Goal: Transaction & Acquisition: Purchase product/service

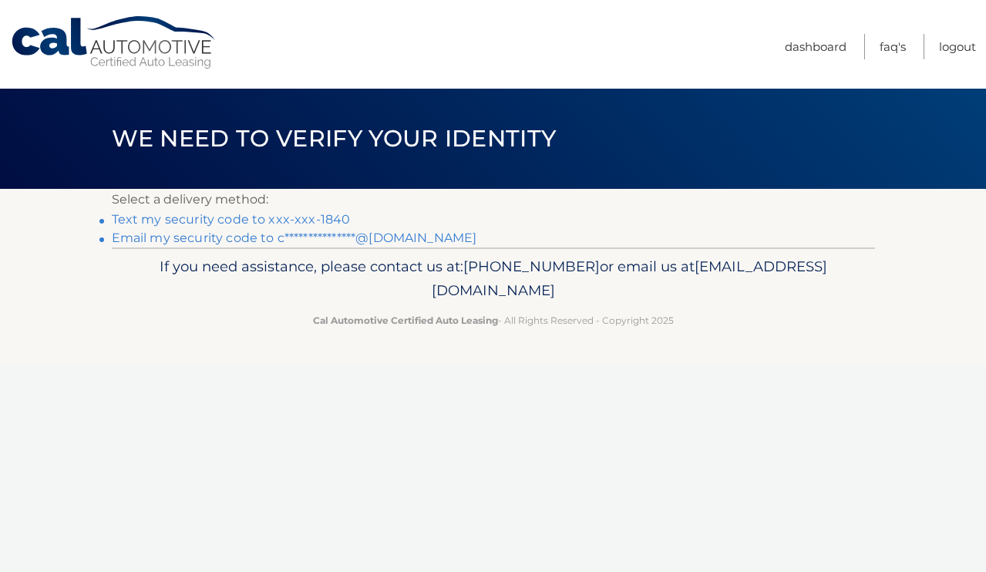
click at [316, 219] on link "Text my security code to xxx-xxx-1840" at bounding box center [231, 219] width 239 height 15
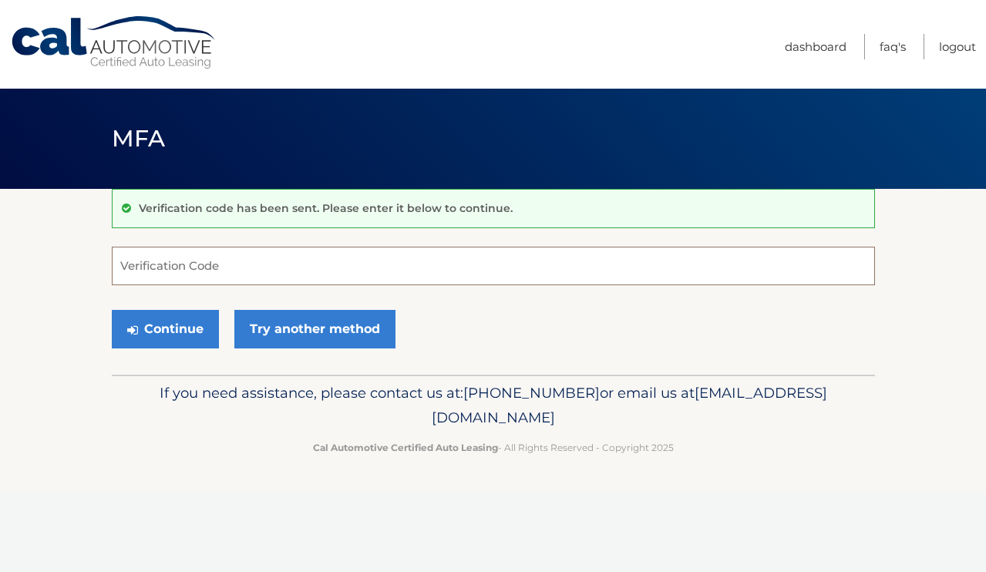
click at [224, 247] on input "Verification Code" at bounding box center [493, 266] width 763 height 39
type input "753415"
click at [158, 333] on button "Continue" at bounding box center [165, 329] width 107 height 39
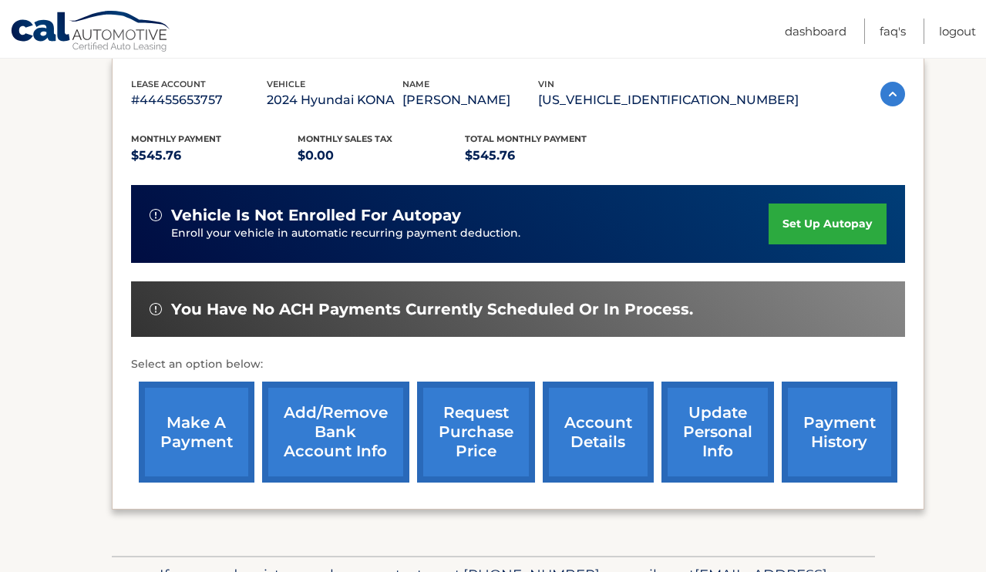
scroll to position [268, 0]
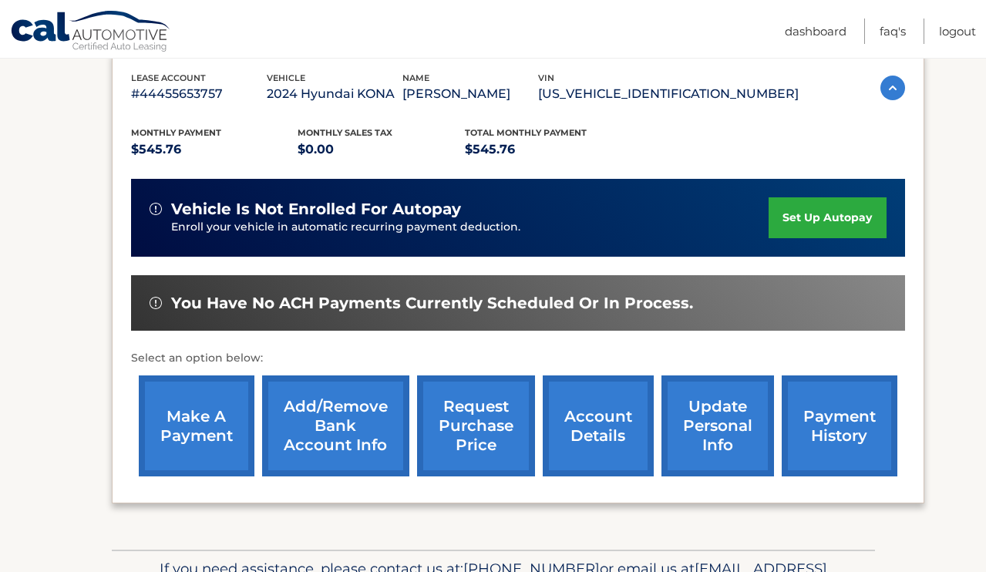
click at [210, 427] on link "make a payment" at bounding box center [197, 425] width 116 height 101
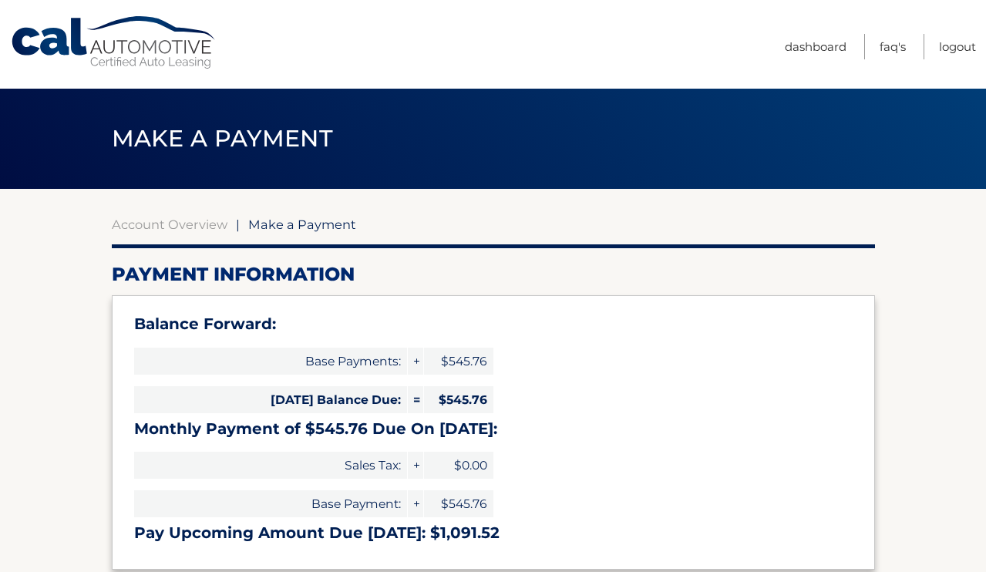
select select "ZmVjODZhYzEtYjY5Zi00M2JhLTk3MzktZTQ5NTAzZDM5MmVk"
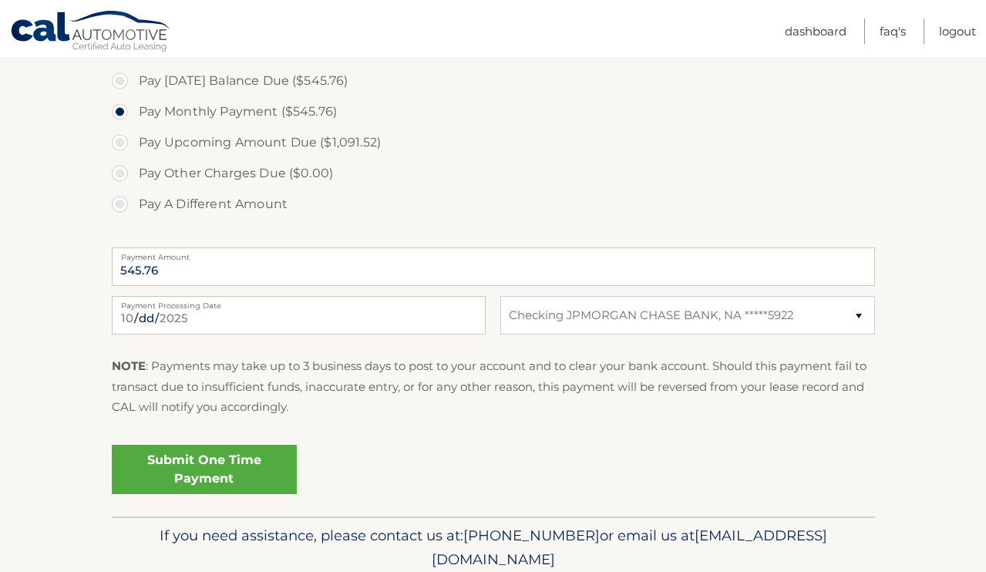
scroll to position [537, 0]
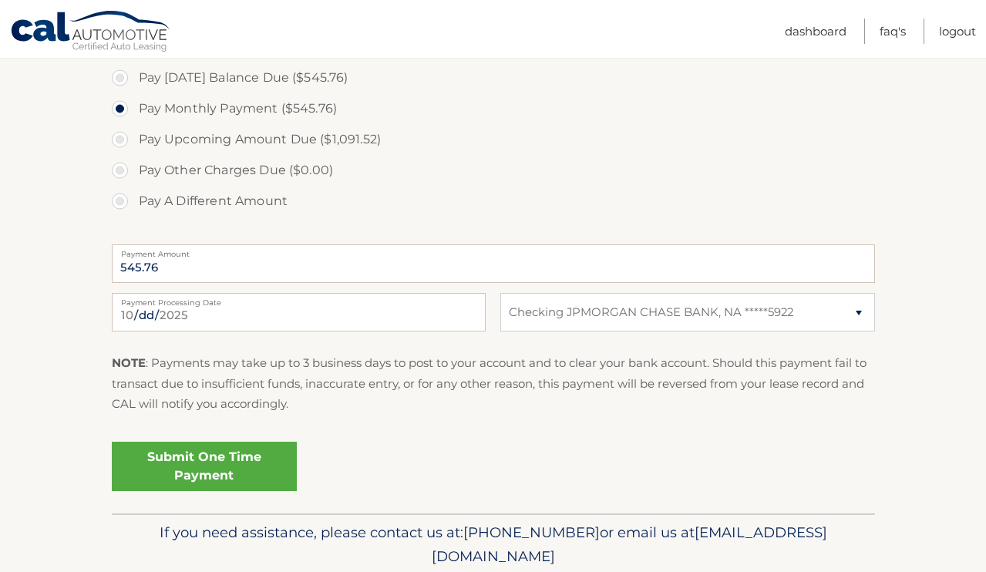
click at [214, 472] on link "Submit One Time Payment" at bounding box center [204, 466] width 185 height 49
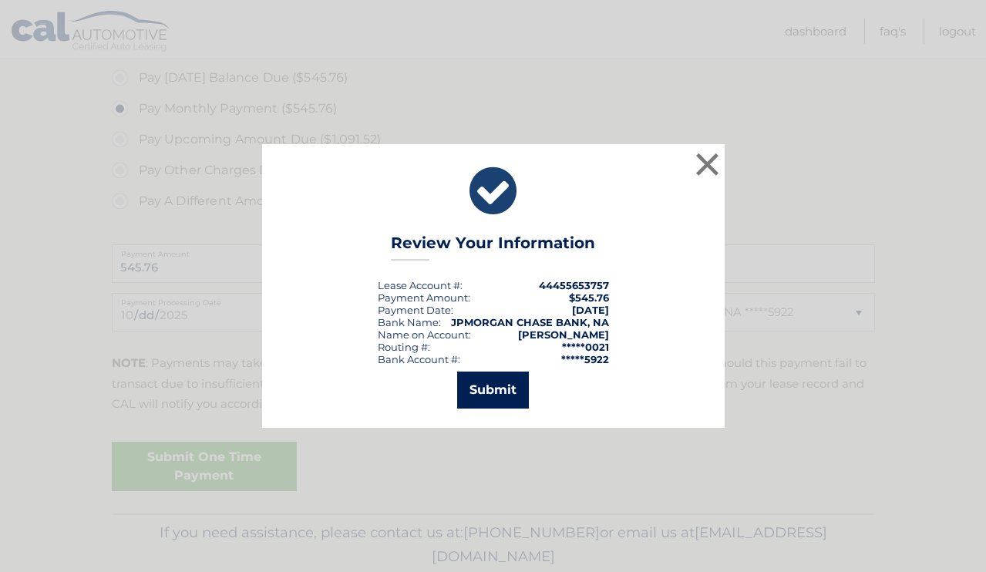
click at [499, 392] on button "Submit" at bounding box center [493, 390] width 72 height 37
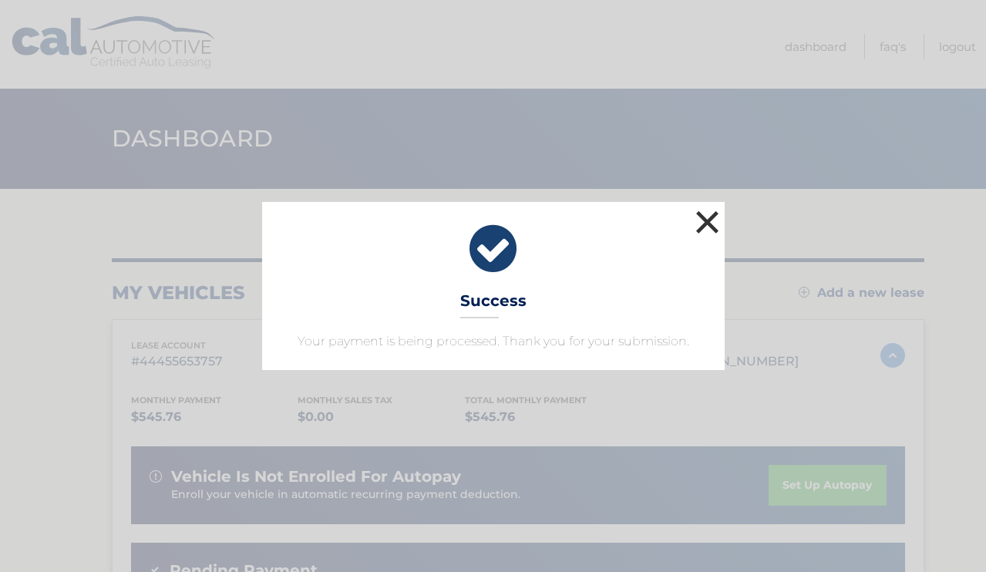
click at [700, 228] on button "×" at bounding box center [707, 222] width 31 height 31
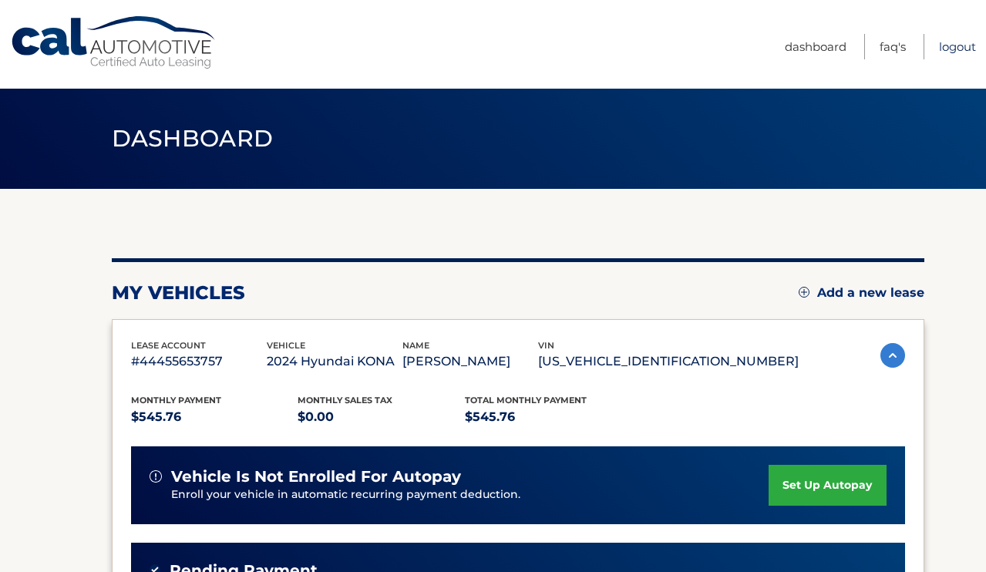
click at [951, 49] on link "Logout" at bounding box center [957, 46] width 37 height 25
